Goal: Information Seeking & Learning: Learn about a topic

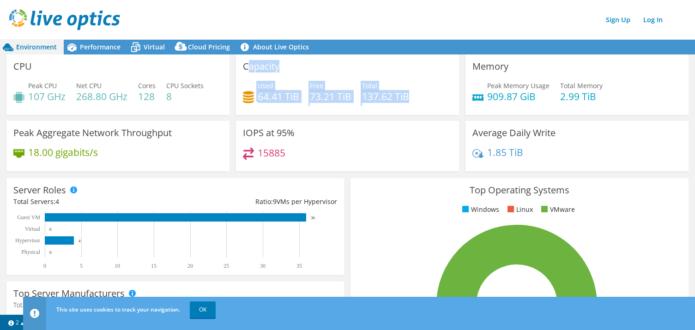
drag, startPoint x: 412, startPoint y: 97, endPoint x: 336, endPoint y: 66, distance: 81.4
click at [257, 66] on div "Capacity Used 64.41 TiB Free 73.21 TiB Total 137.62 TiB" at bounding box center [347, 85] width 223 height 61
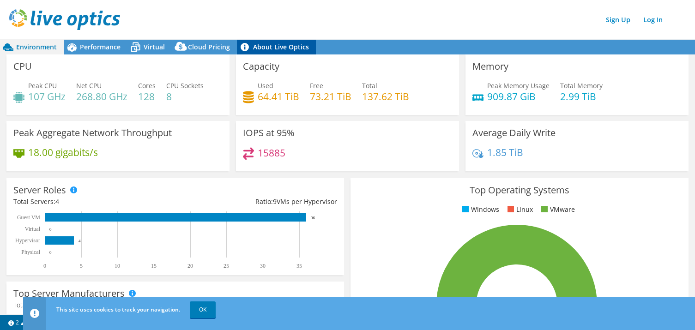
drag, startPoint x: 380, startPoint y: 66, endPoint x: 243, endPoint y: 54, distance: 136.8
click at [368, 63] on div "Capacity Used 64.41 TiB Free 73.21 TiB Total 137.62 TiB" at bounding box center [347, 85] width 223 height 61
drag, startPoint x: 272, startPoint y: 134, endPoint x: 258, endPoint y: 151, distance: 21.9
click at [234, 134] on div "IOPS at 95% 15885" at bounding box center [348, 146] width 230 height 50
click at [270, 156] on h4 "15885" at bounding box center [272, 153] width 28 height 10
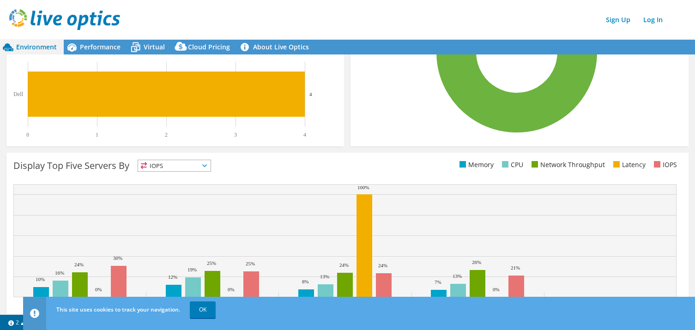
scroll to position [278, 0]
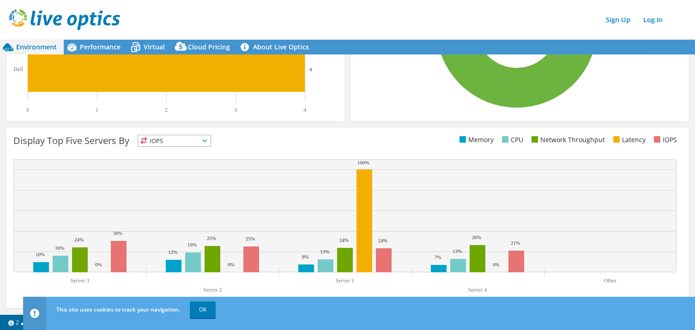
click at [172, 139] on span "IOPS" at bounding box center [174, 140] width 73 height 11
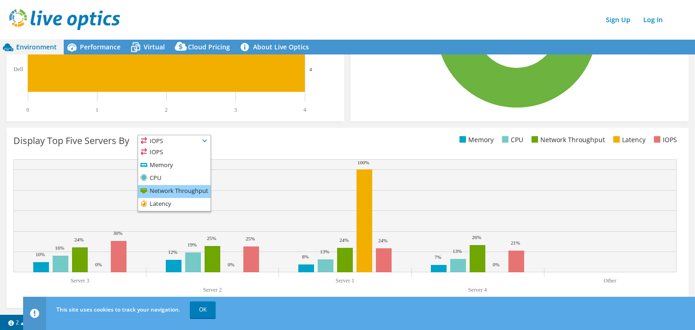
click at [198, 191] on li "Network Throughput" at bounding box center [174, 191] width 73 height 13
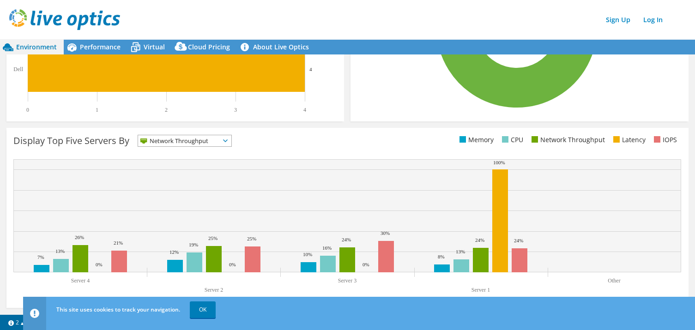
click at [201, 140] on span "Network Throughput" at bounding box center [179, 140] width 82 height 11
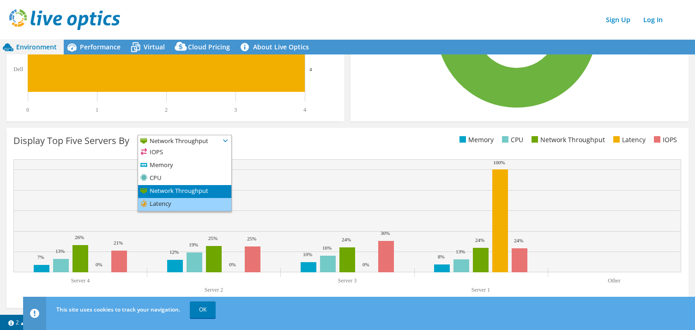
click at [175, 203] on li "Latency" at bounding box center [184, 204] width 93 height 13
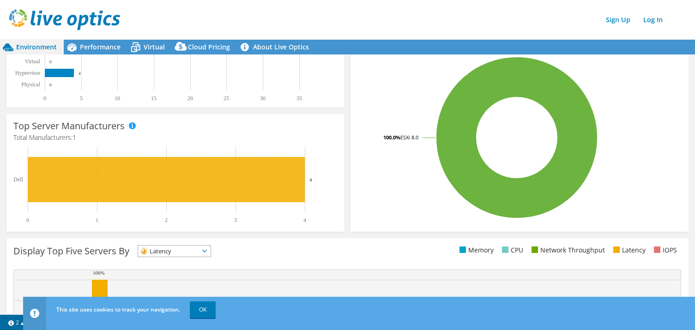
scroll to position [146, 0]
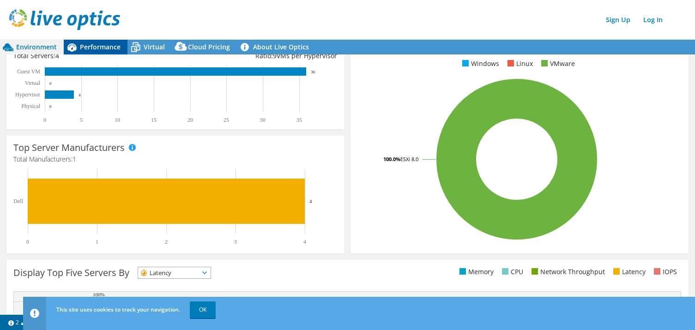
click at [106, 47] on span "Performance" at bounding box center [100, 46] width 41 height 9
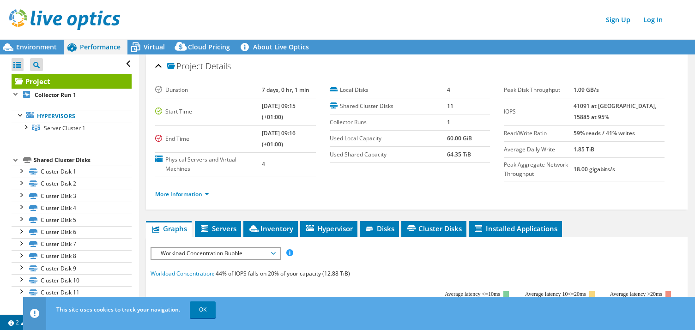
scroll to position [0, 0]
drag, startPoint x: 258, startPoint y: 90, endPoint x: 306, endPoint y: 87, distance: 48.1
click at [306, 87] on td "7 days, 0 hr, 1 min" at bounding box center [289, 90] width 54 height 16
click at [281, 116] on td "[DATE] 09:15 (+01:00)" at bounding box center [289, 111] width 54 height 27
drag, startPoint x: 631, startPoint y: 87, endPoint x: 558, endPoint y: 91, distance: 73.1
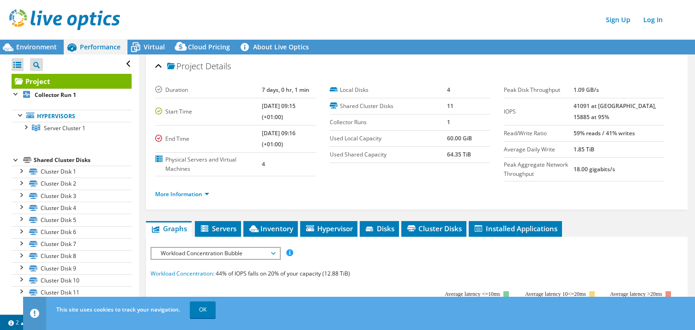
click at [592, 86] on tr "Peak Disk Throughput 1.09 GB/s" at bounding box center [584, 90] width 161 height 16
drag, startPoint x: 555, startPoint y: 91, endPoint x: 565, endPoint y: 90, distance: 10.3
click at [555, 91] on label "Peak Disk Throughput" at bounding box center [539, 89] width 70 height 9
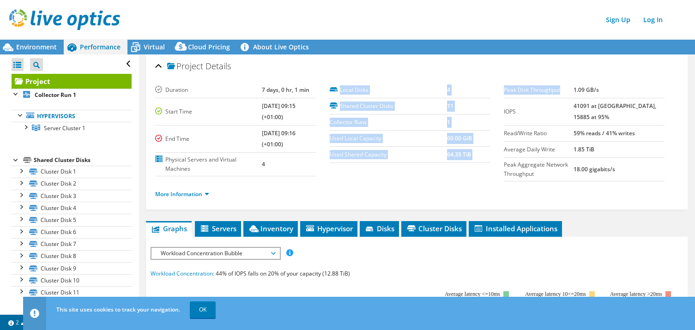
drag, startPoint x: 568, startPoint y: 90, endPoint x: 515, endPoint y: 86, distance: 53.7
click at [499, 87] on section "Duration 7 days, 0 hr, 1 min Start Time [DATE] 09:15 (+01:00) End Time [DATE] 0…" at bounding box center [416, 144] width 523 height 125
drag, startPoint x: 603, startPoint y: 119, endPoint x: 601, endPoint y: 109, distance: 9.5
click at [596, 110] on td "41091 at [GEOGRAPHIC_DATA], 15885 at 95%" at bounding box center [619, 111] width 91 height 27
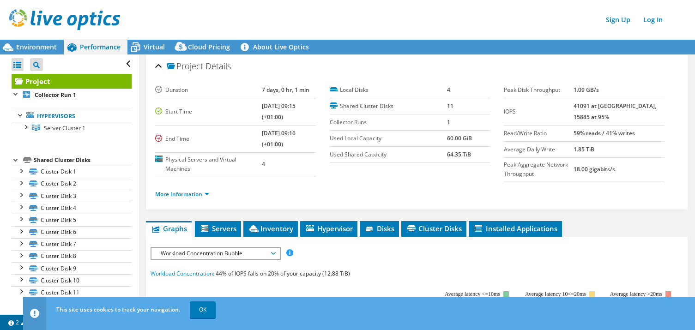
drag, startPoint x: 641, startPoint y: 106, endPoint x: 636, endPoint y: 106, distance: 5.6
click at [640, 106] on b "41091 at [GEOGRAPHIC_DATA], 15885 at 95%" at bounding box center [615, 111] width 83 height 19
drag, startPoint x: 670, startPoint y: 106, endPoint x: 661, endPoint y: 107, distance: 8.8
click at [668, 106] on div "Peak Disk Throughput 1.09 GB/s IOPS 41091 at [GEOGRAPHIC_DATA], 15885 at 95% Re…" at bounding box center [591, 131] width 175 height 99
drag, startPoint x: 663, startPoint y: 105, endPoint x: 619, endPoint y: 105, distance: 43.4
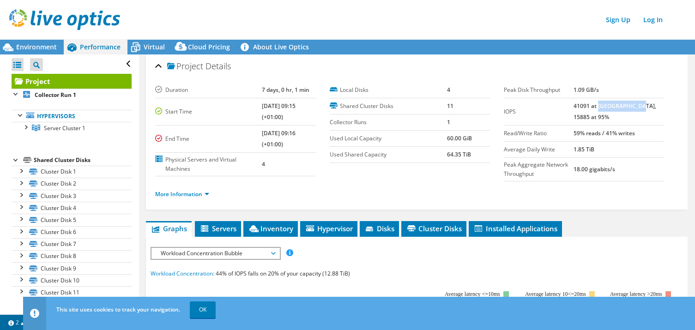
click at [619, 105] on td "41091 at [GEOGRAPHIC_DATA], 15885 at 95%" at bounding box center [619, 111] width 91 height 27
click at [615, 118] on td "41091 at [GEOGRAPHIC_DATA], 15885 at 95%" at bounding box center [619, 111] width 91 height 27
drag, startPoint x: 601, startPoint y: 114, endPoint x: 633, endPoint y: 112, distance: 32.4
click at [597, 108] on td "41091 at [GEOGRAPHIC_DATA], 15885 at 95%" at bounding box center [619, 111] width 91 height 27
drag, startPoint x: 647, startPoint y: 114, endPoint x: 633, endPoint y: 135, distance: 25.1
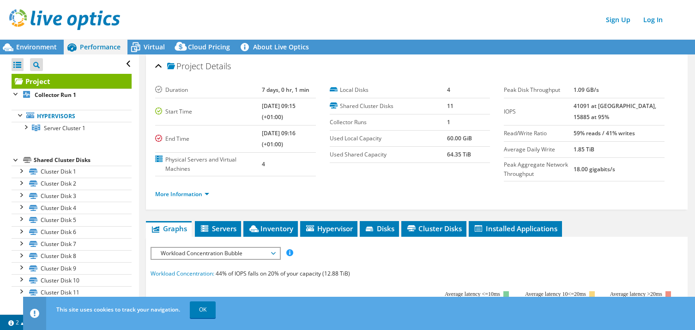
click at [647, 114] on td "41091 at [GEOGRAPHIC_DATA], 15885 at 95%" at bounding box center [619, 111] width 91 height 27
drag, startPoint x: 613, startPoint y: 133, endPoint x: 622, endPoint y: 135, distance: 8.8
click at [597, 134] on td "59% reads / 41% writes" at bounding box center [619, 134] width 91 height 16
click at [195, 194] on link "More Information" at bounding box center [182, 194] width 54 height 8
click at [206, 194] on link "More Information" at bounding box center [182, 194] width 54 height 8
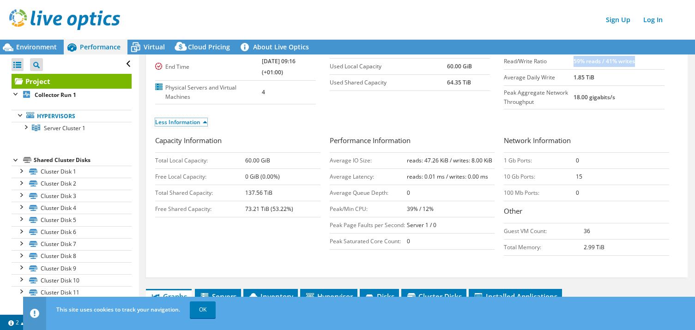
scroll to position [73, 0]
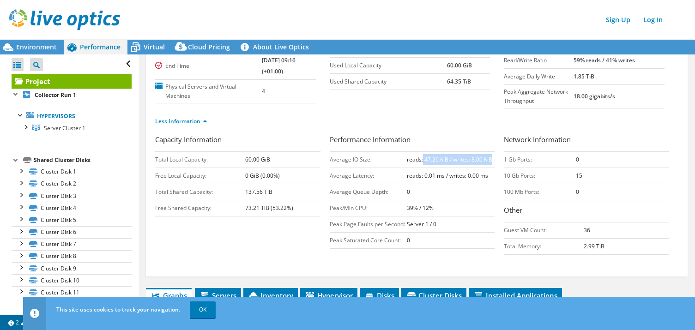
drag, startPoint x: 494, startPoint y: 160, endPoint x: 408, endPoint y: 164, distance: 86.5
click at [422, 159] on td "reads: 47.26 KiB / writes: 8.00 KiB" at bounding box center [451, 160] width 88 height 16
click at [434, 163] on b "reads: 47.26 KiB / writes: 8.00 KiB" at bounding box center [449, 160] width 85 height 8
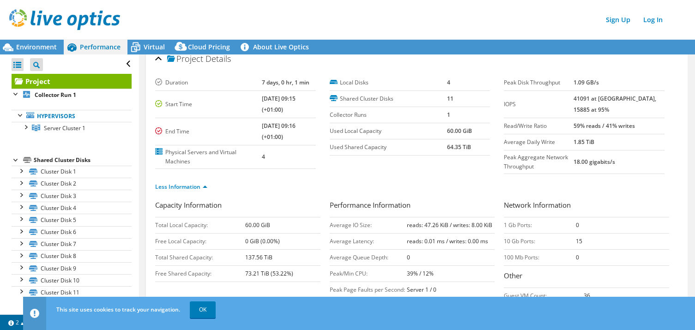
scroll to position [0, 0]
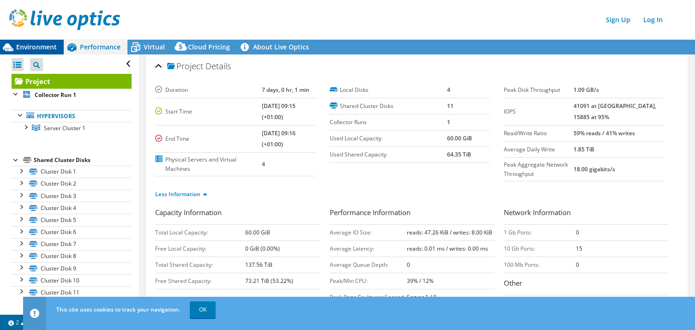
click at [43, 45] on span "Environment" at bounding box center [36, 46] width 41 height 9
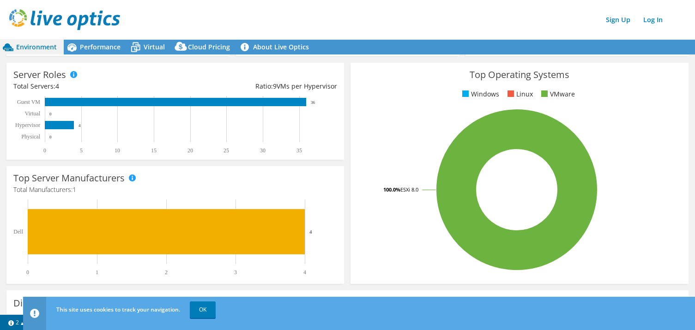
scroll to position [91, 0]
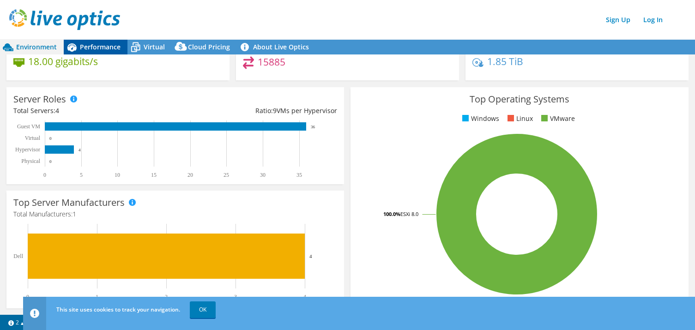
click at [99, 44] on span "Performance" at bounding box center [100, 46] width 41 height 9
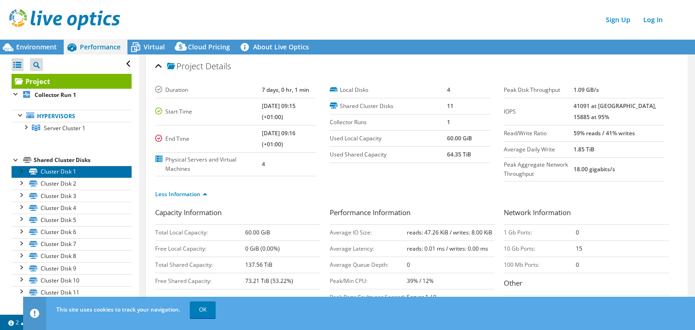
click at [59, 175] on link "Cluster Disk 1" at bounding box center [72, 172] width 120 height 12
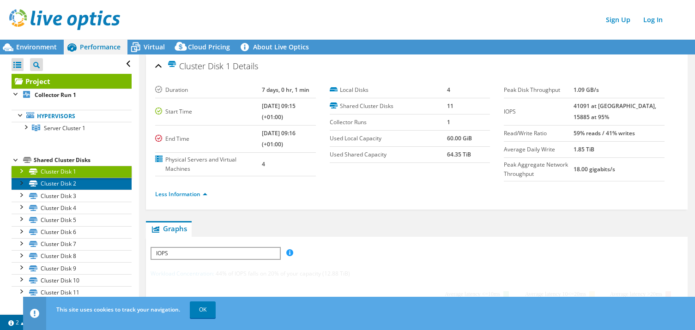
click at [63, 186] on link "Cluster Disk 2" at bounding box center [72, 184] width 120 height 12
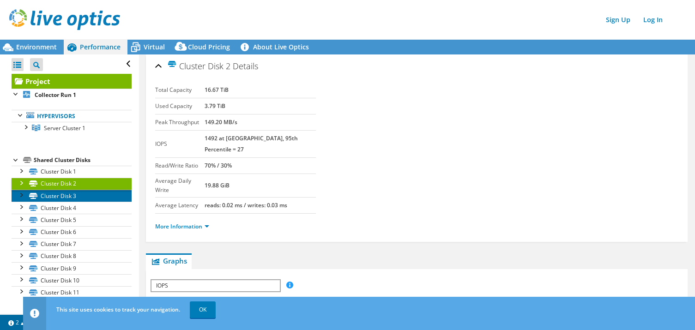
click at [68, 196] on link "Cluster Disk 3" at bounding box center [72, 196] width 120 height 12
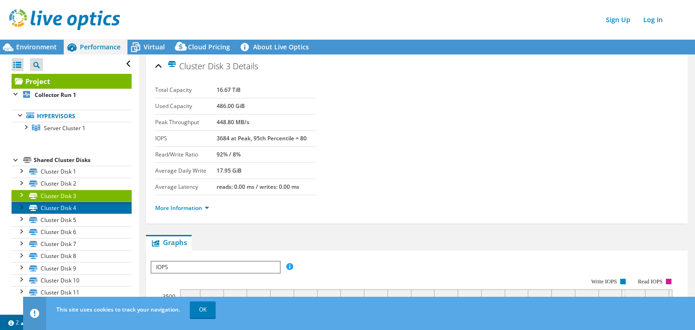
click at [63, 210] on link "Cluster Disk 4" at bounding box center [72, 208] width 120 height 12
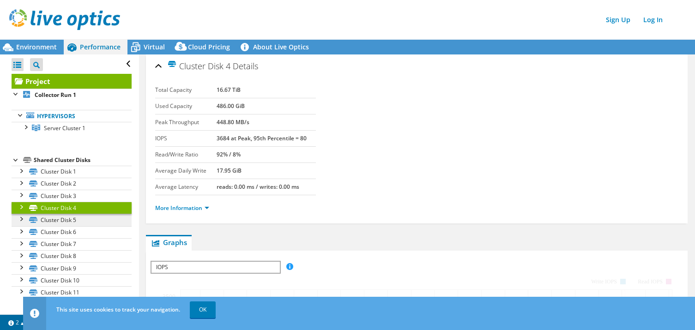
click at [62, 225] on link "Cluster Disk 5" at bounding box center [72, 220] width 120 height 12
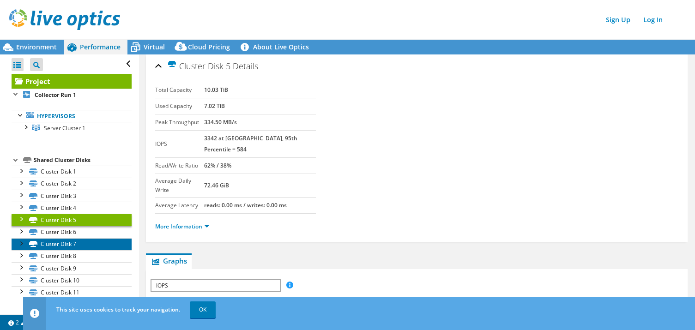
click at [60, 246] on link "Cluster Disk 7" at bounding box center [72, 244] width 120 height 12
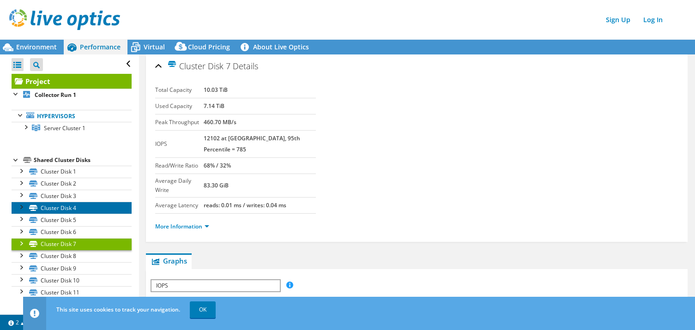
click at [79, 206] on link "Cluster Disk 4" at bounding box center [72, 208] width 120 height 12
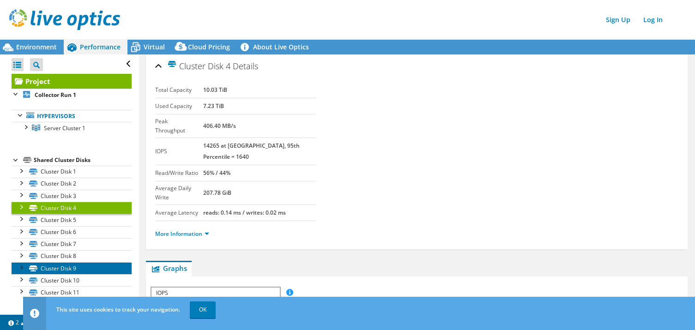
click at [62, 268] on link "Cluster Disk 9" at bounding box center [72, 268] width 120 height 12
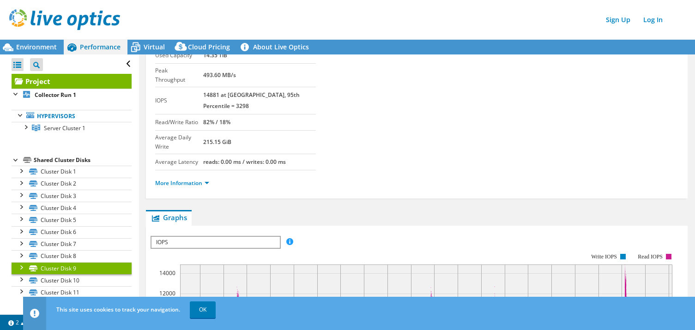
scroll to position [54, 0]
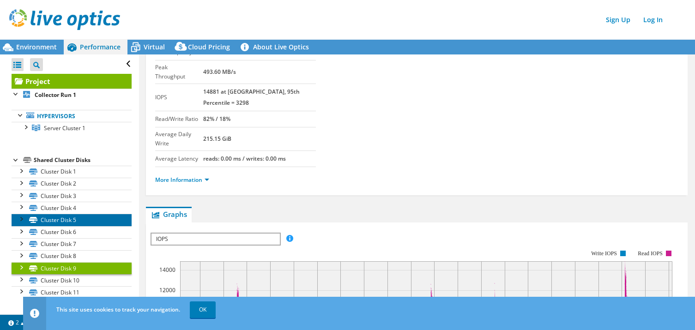
click at [63, 214] on link "Cluster Disk 5" at bounding box center [72, 220] width 120 height 12
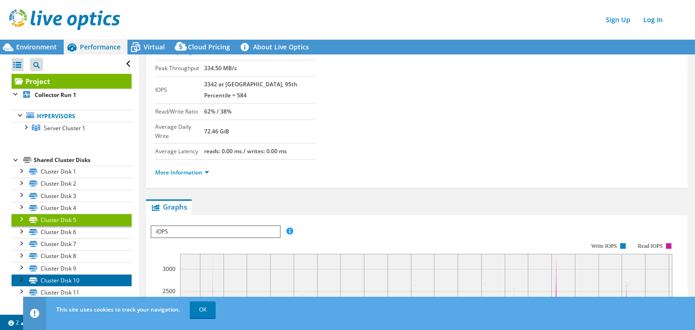
click at [61, 280] on link "Cluster Disk 10" at bounding box center [72, 280] width 120 height 12
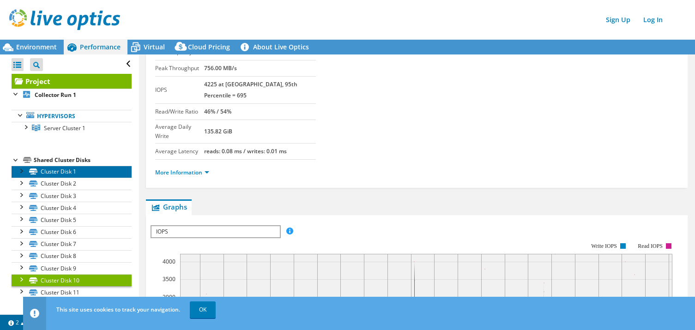
click at [79, 177] on link "Cluster Disk 1" at bounding box center [72, 172] width 120 height 12
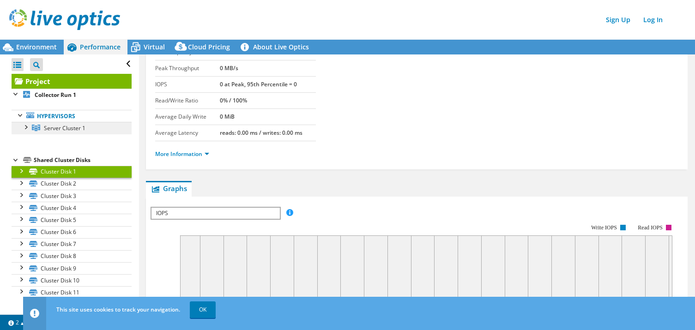
click at [74, 129] on span "Server Cluster 1" at bounding box center [65, 128] width 42 height 8
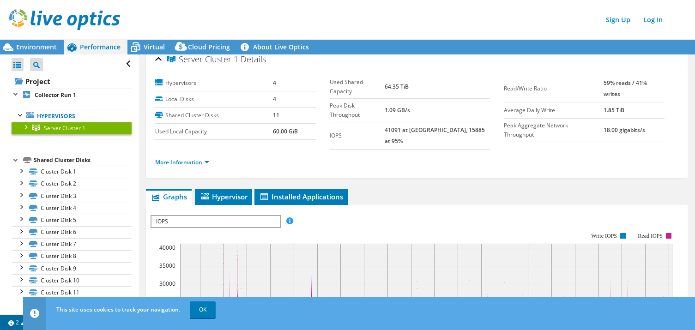
scroll to position [0, 0]
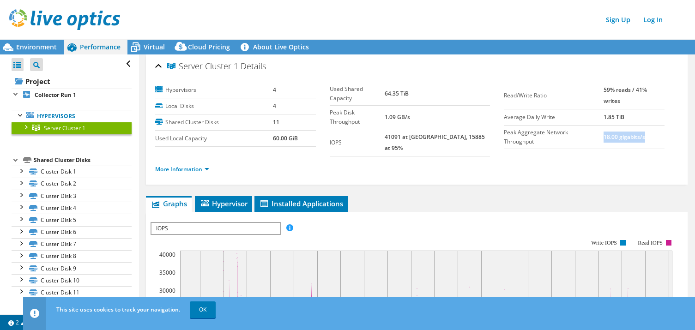
drag, startPoint x: 604, startPoint y: 139, endPoint x: 657, endPoint y: 137, distance: 53.2
click at [658, 137] on td "18.00 gigabits/s" at bounding box center [634, 138] width 61 height 24
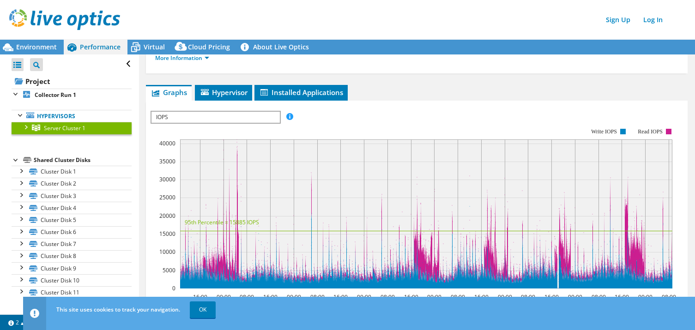
scroll to position [109, 0]
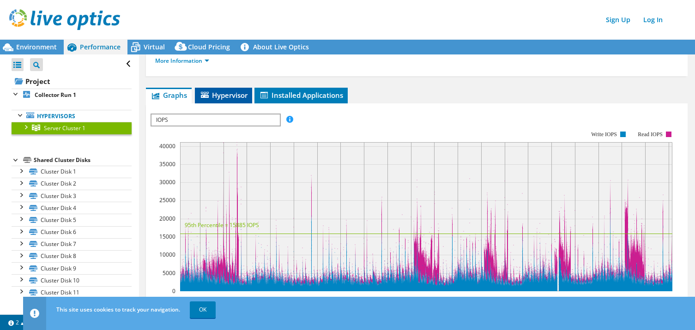
click at [235, 91] on span "Hypervisor" at bounding box center [224, 95] width 48 height 9
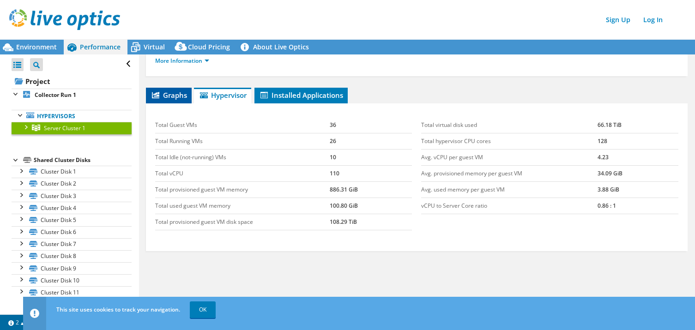
click at [174, 91] on span "Graphs" at bounding box center [169, 95] width 36 height 9
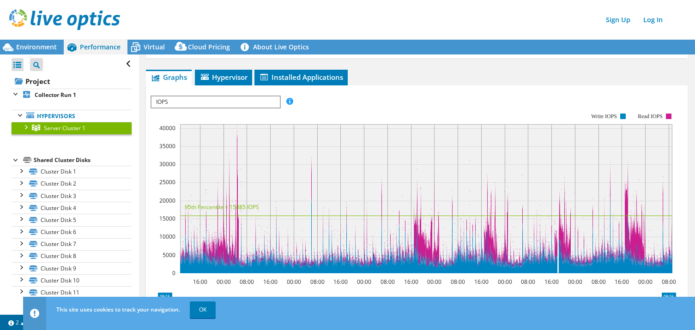
scroll to position [0, 0]
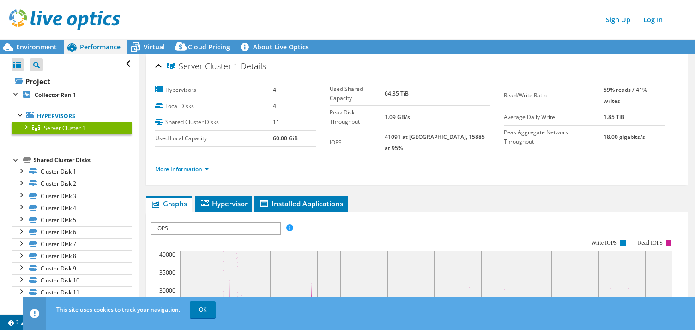
drag, startPoint x: 71, startPoint y: 116, endPoint x: 86, endPoint y: 106, distance: 18.3
click at [71, 116] on link "Hypervisors" at bounding box center [72, 116] width 120 height 12
click at [32, 46] on span "Environment" at bounding box center [36, 46] width 41 height 9
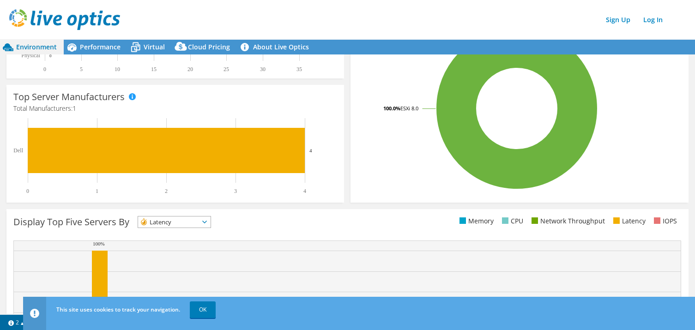
scroll to position [164, 0]
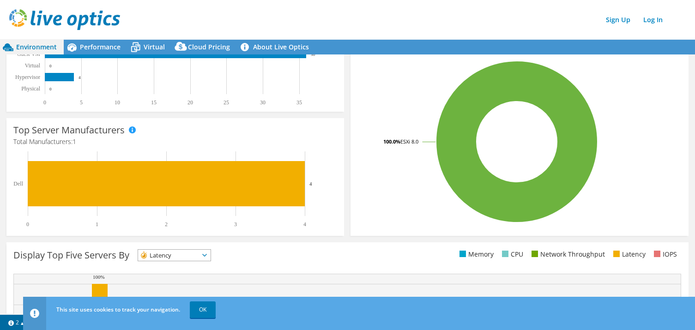
click at [174, 255] on span "Latency" at bounding box center [168, 255] width 61 height 11
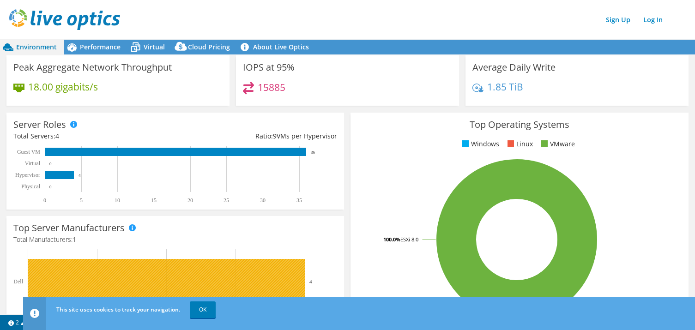
scroll to position [61, 0]
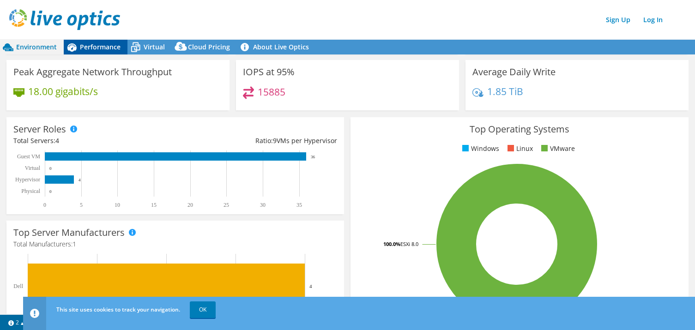
click at [101, 46] on span "Performance" at bounding box center [100, 46] width 41 height 9
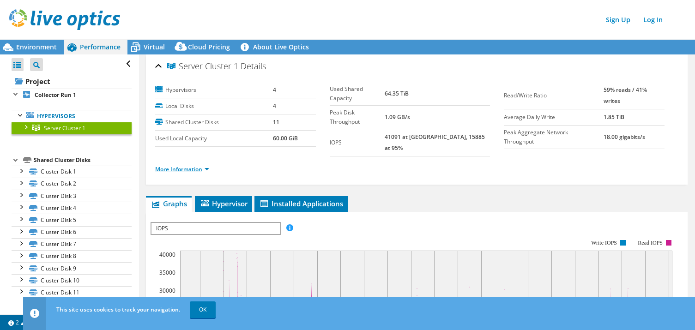
click at [195, 165] on link "More Information" at bounding box center [182, 169] width 54 height 8
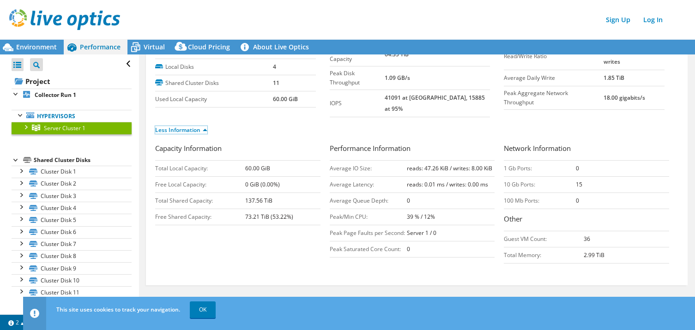
scroll to position [40, 0]
click at [83, 130] on span "Server Cluster 1" at bounding box center [65, 128] width 42 height 8
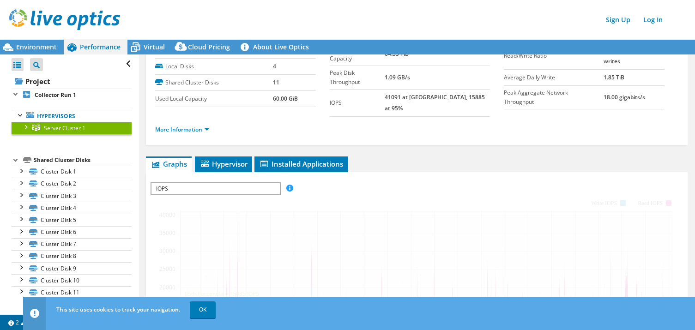
click at [83, 130] on span "Server Cluster 1" at bounding box center [65, 128] width 42 height 8
drag, startPoint x: 58, startPoint y: 130, endPoint x: 31, endPoint y: 130, distance: 26.3
click at [56, 130] on span "Server Cluster 1" at bounding box center [65, 128] width 42 height 8
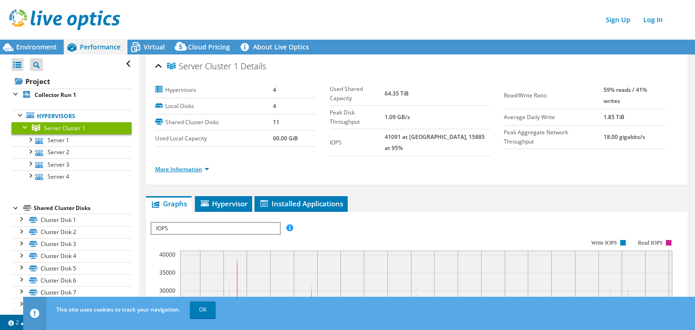
click at [182, 165] on link "More Information" at bounding box center [182, 169] width 54 height 8
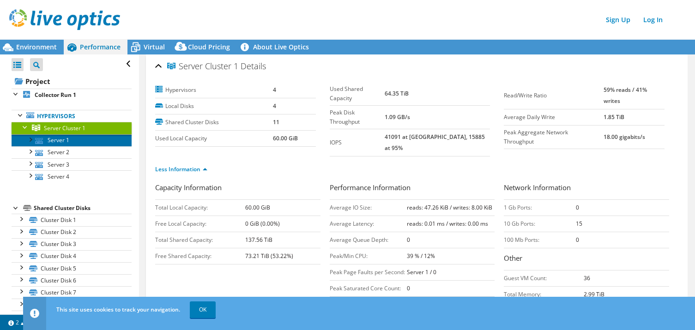
click at [67, 144] on link "Server 1" at bounding box center [72, 140] width 120 height 12
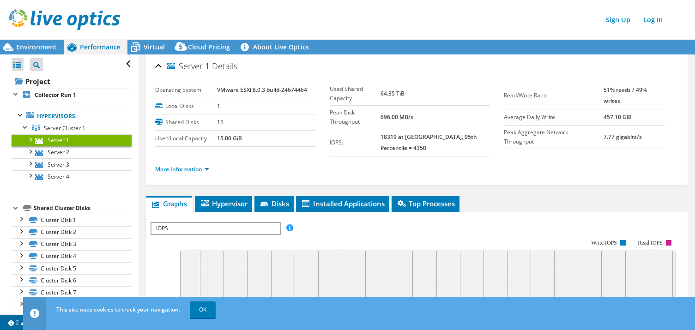
click at [188, 165] on link "More Information" at bounding box center [182, 169] width 54 height 8
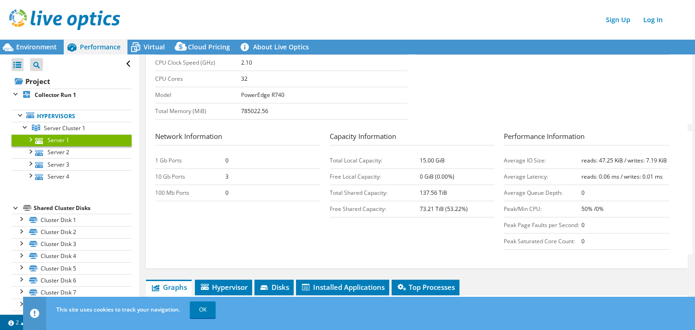
scroll to position [245, 0]
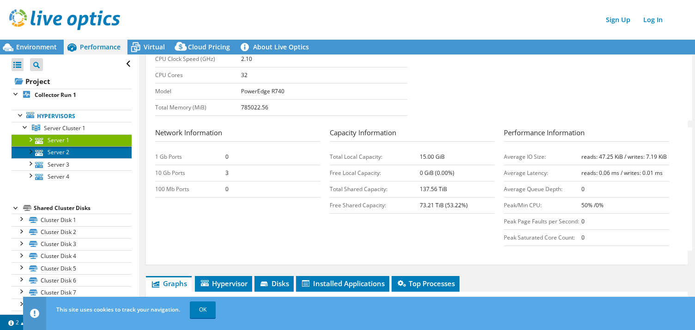
click at [57, 155] on link "Server 2" at bounding box center [72, 152] width 120 height 12
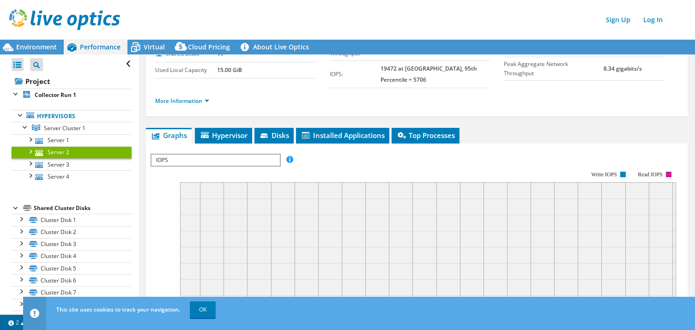
scroll to position [67, 0]
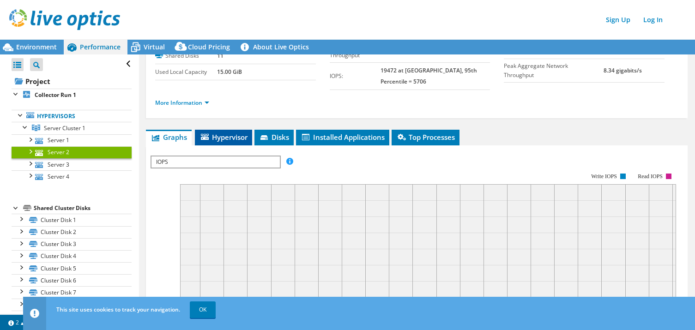
click at [229, 133] on span "Hypervisor" at bounding box center [224, 137] width 48 height 9
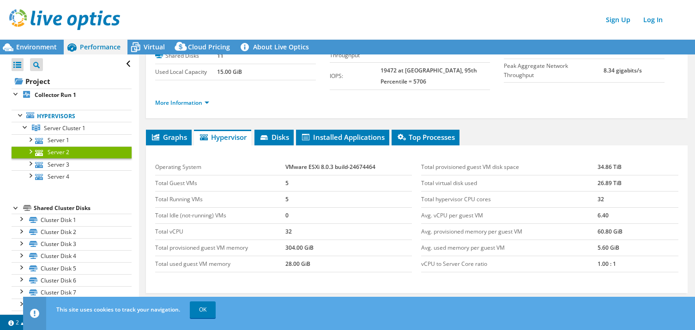
scroll to position [74, 0]
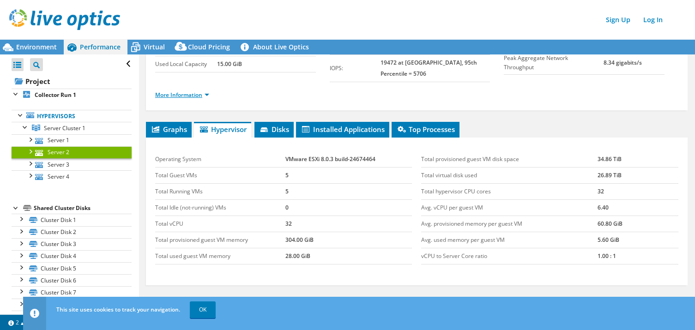
click at [192, 91] on link "More Information" at bounding box center [182, 95] width 54 height 8
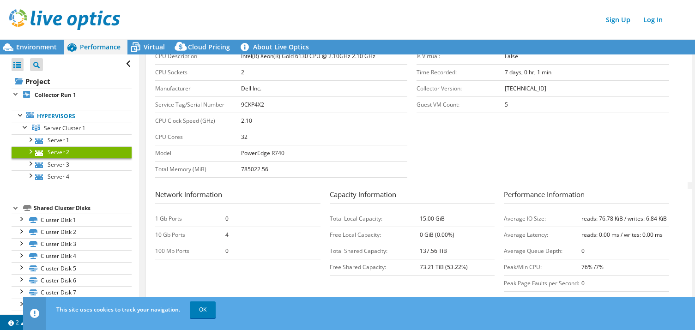
scroll to position [186, 0]
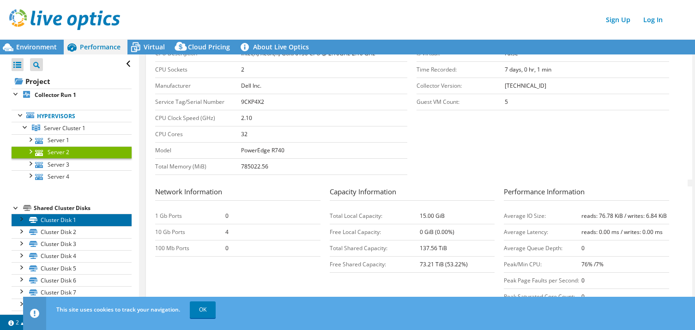
click at [65, 220] on link "Cluster Disk 1" at bounding box center [72, 220] width 120 height 12
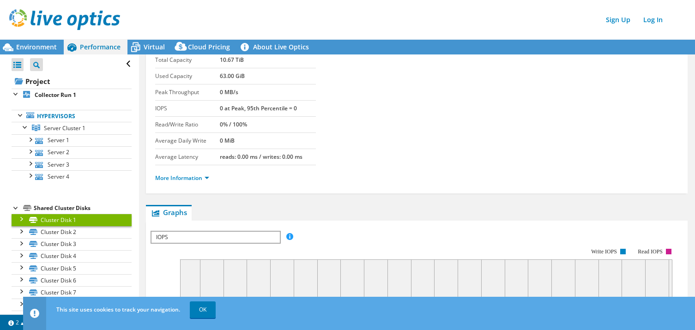
scroll to position [0, 0]
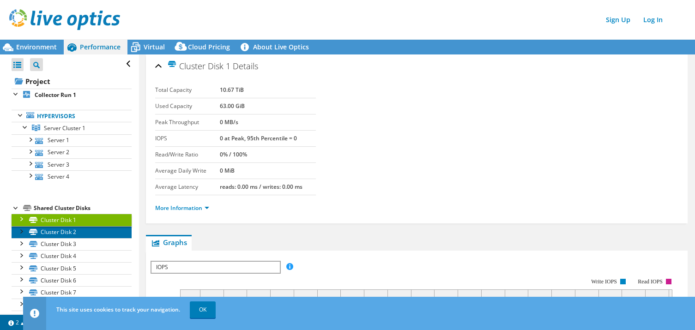
click at [74, 235] on link "Cluster Disk 2" at bounding box center [72, 232] width 120 height 12
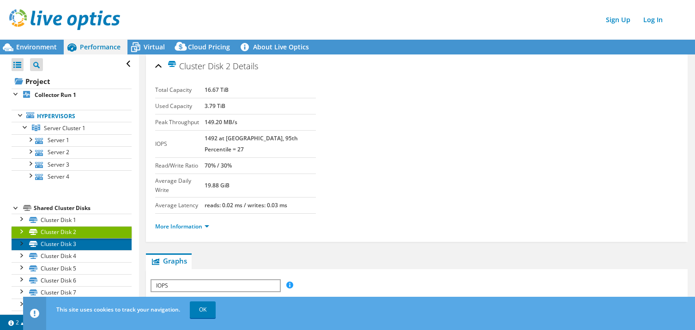
click at [69, 245] on link "Cluster Disk 3" at bounding box center [72, 244] width 120 height 12
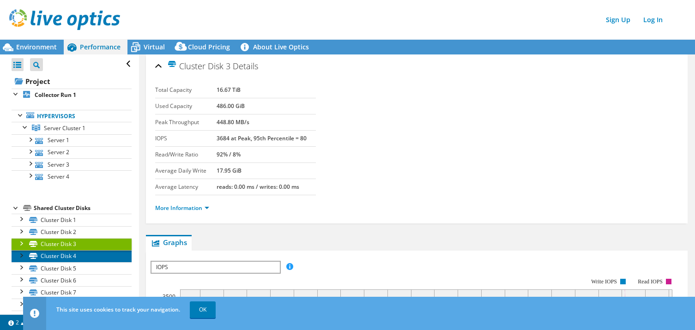
click at [68, 255] on link "Cluster Disk 4" at bounding box center [72, 256] width 120 height 12
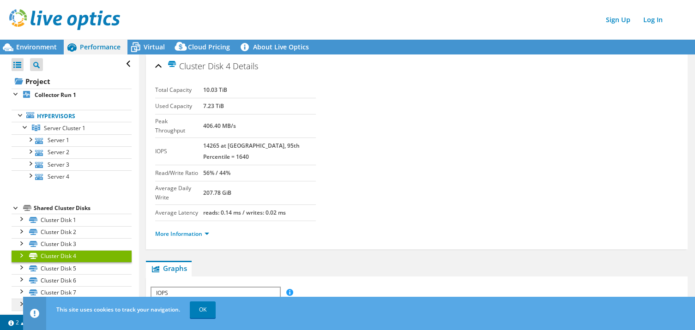
scroll to position [44, 0]
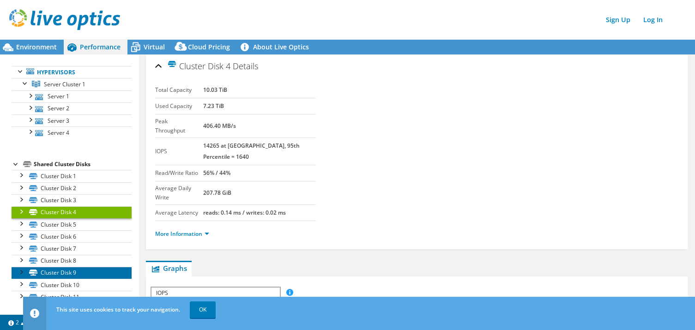
click at [70, 270] on link "Cluster Disk 9" at bounding box center [72, 273] width 120 height 12
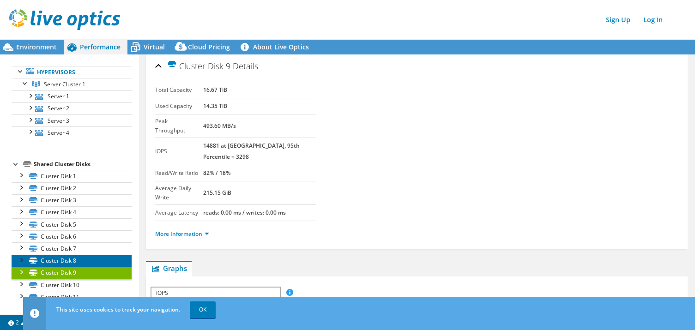
click at [69, 262] on link "Cluster Disk 8" at bounding box center [72, 261] width 120 height 12
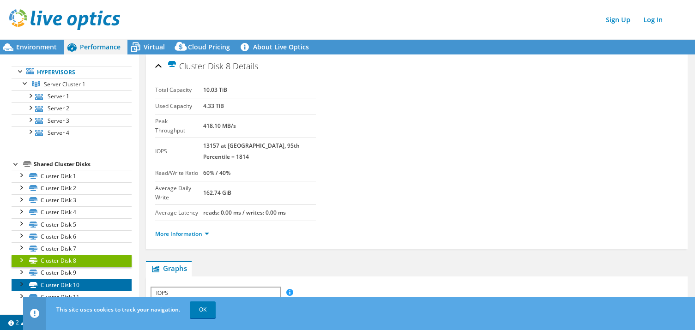
click at [71, 283] on link "Cluster Disk 10" at bounding box center [72, 285] width 120 height 12
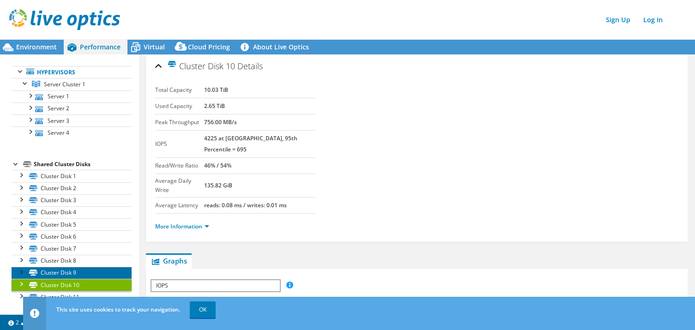
click at [69, 274] on link "Cluster Disk 9" at bounding box center [72, 273] width 120 height 12
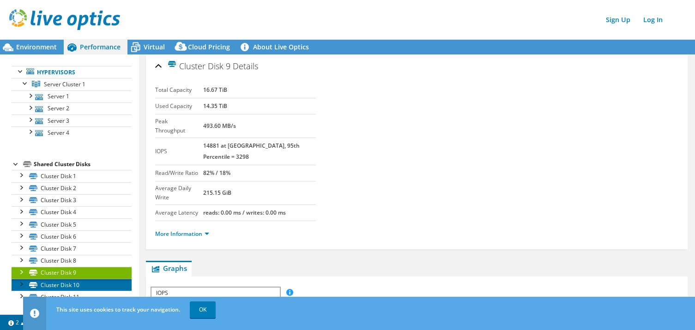
click at [77, 285] on link "Cluster Disk 10" at bounding box center [72, 285] width 120 height 12
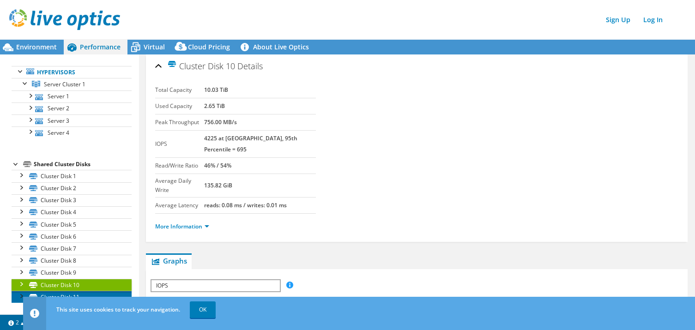
click at [76, 296] on link "Cluster Disk 11" at bounding box center [72, 297] width 120 height 12
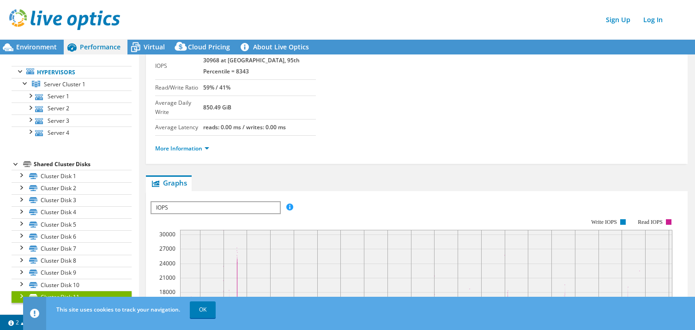
scroll to position [83, 0]
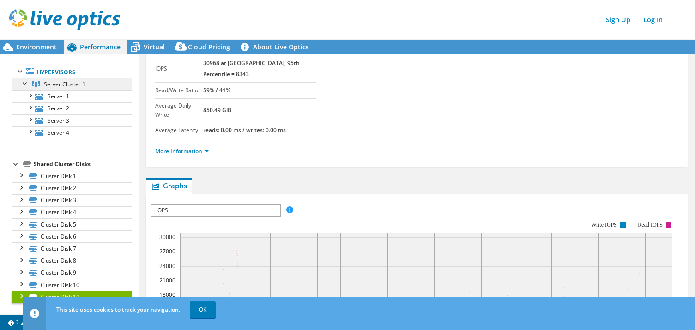
click at [67, 85] on span "Server Cluster 1" at bounding box center [65, 84] width 42 height 8
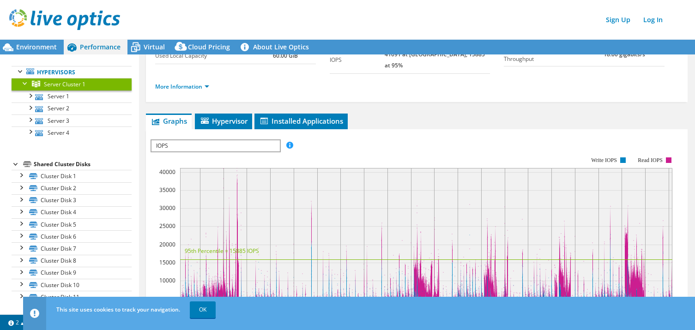
scroll to position [0, 0]
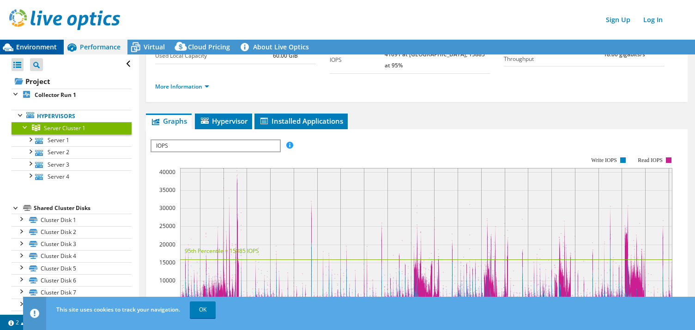
click at [30, 45] on span "Environment" at bounding box center [36, 46] width 41 height 9
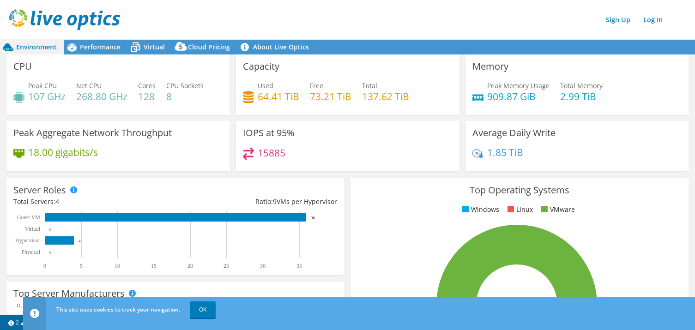
click at [354, 14] on div "Sign Up Log In" at bounding box center [356, 19] width 695 height 21
drag, startPoint x: 411, startPoint y: 99, endPoint x: 364, endPoint y: 97, distance: 46.7
click at [364, 97] on div "Used 64.41 TiB Free 73.21 TiB Total 137.62 TiB" at bounding box center [347, 96] width 209 height 30
click at [422, 97] on div "Used 64.41 TiB Free 73.21 TiB Total 137.62 TiB" at bounding box center [347, 96] width 209 height 30
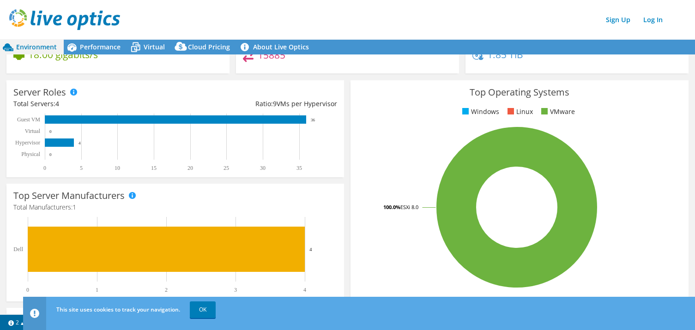
scroll to position [105, 0]
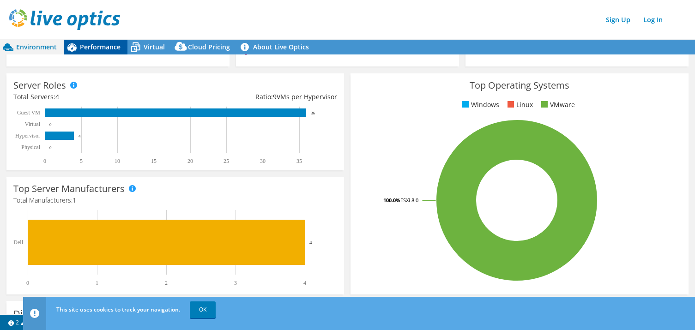
drag, startPoint x: 25, startPoint y: 50, endPoint x: 110, endPoint y: 50, distance: 84.5
click at [25, 50] on span "Environment" at bounding box center [36, 46] width 41 height 9
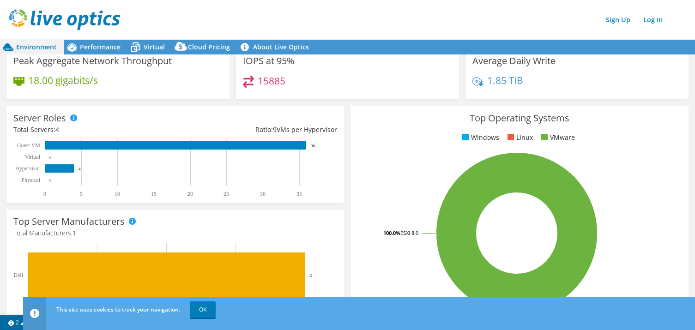
scroll to position [0, 0]
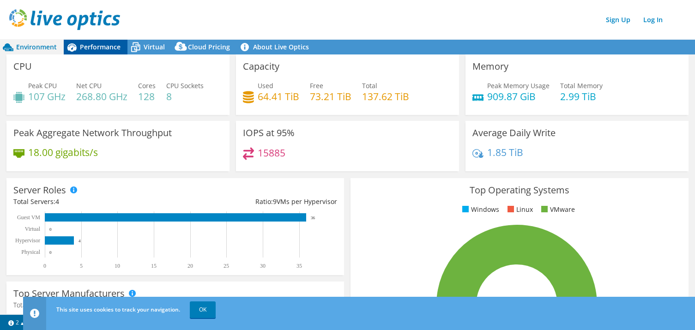
click at [96, 50] on span "Performance" at bounding box center [100, 46] width 41 height 9
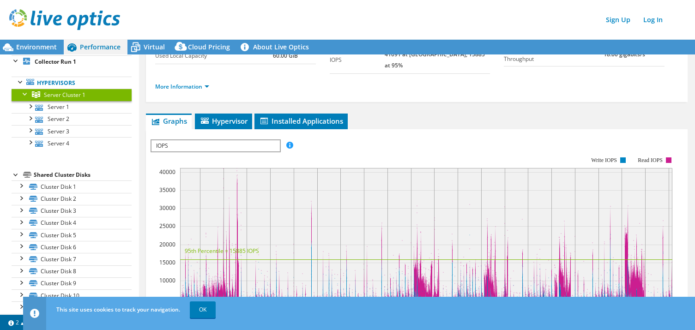
scroll to position [34, 0]
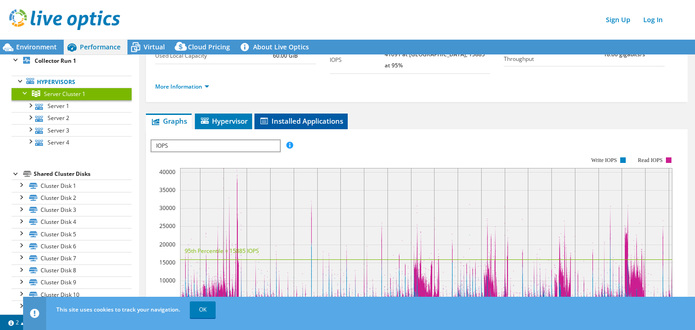
click at [309, 116] on span "Installed Applications" at bounding box center [301, 120] width 84 height 9
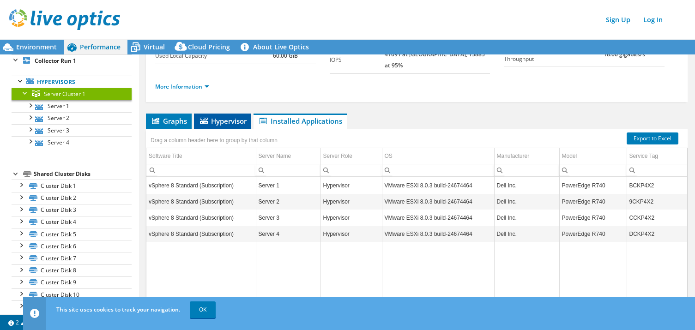
click at [214, 116] on span "Hypervisor" at bounding box center [223, 120] width 48 height 9
